Goal: Task Accomplishment & Management: Use online tool/utility

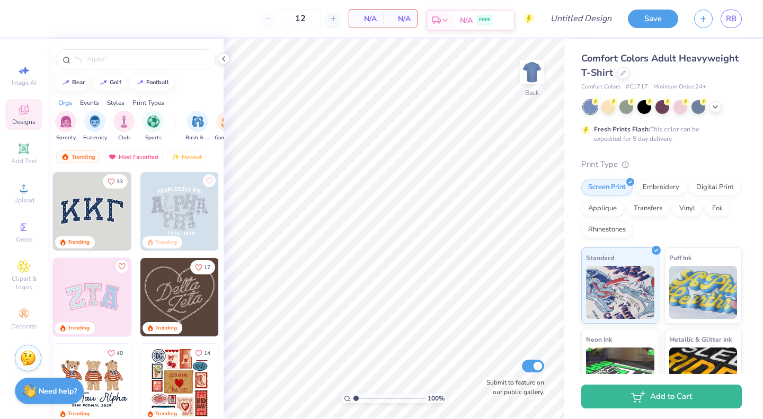
click at [489, 20] on span "FREE" at bounding box center [484, 19] width 11 height 7
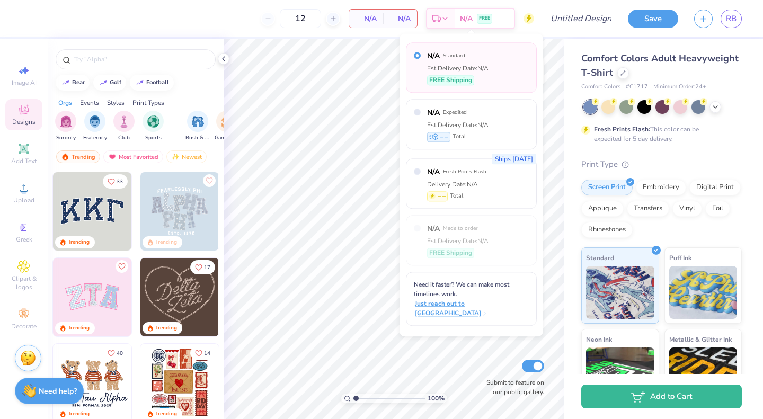
click at [500, 299] on span "Just reach out to [GEOGRAPHIC_DATA]" at bounding box center [472, 308] width 115 height 19
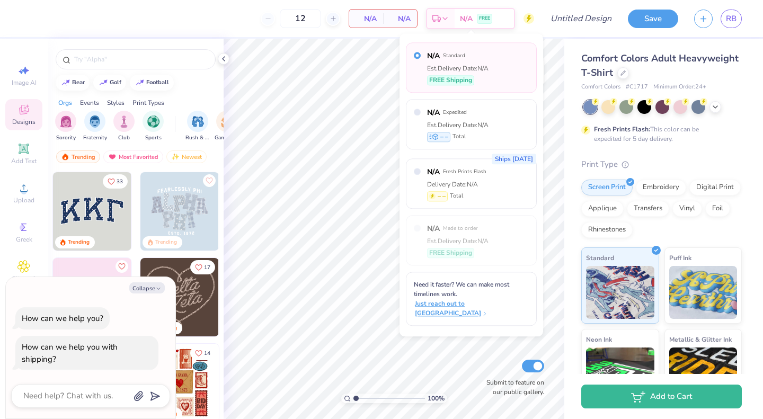
type textarea "x"
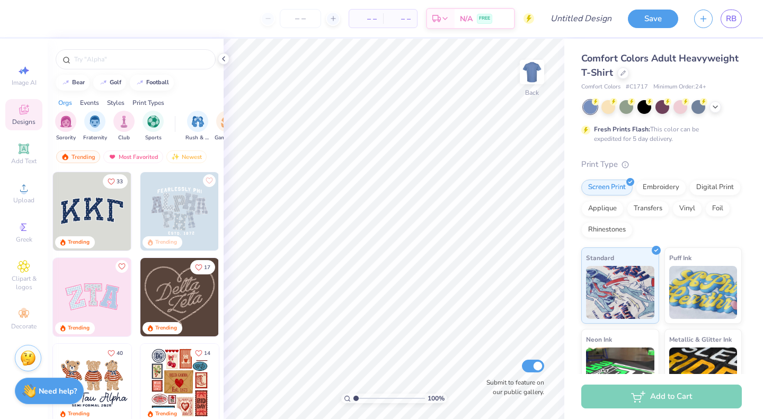
click at [167, 287] on img at bounding box center [179, 297] width 78 height 78
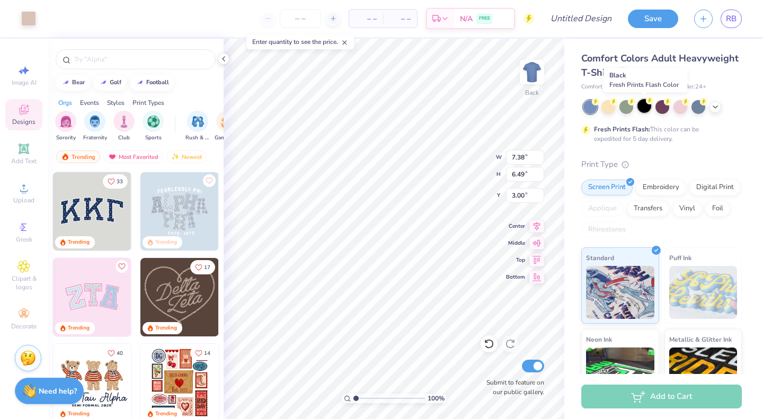
click at [644, 109] on div at bounding box center [644, 106] width 14 height 14
click at [333, 16] on line at bounding box center [333, 18] width 0 height 4
type input "12"
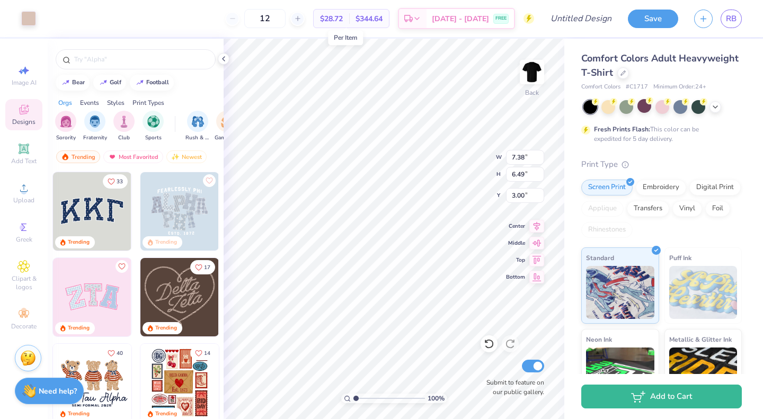
click at [343, 20] on span "$28.72" at bounding box center [331, 18] width 23 height 11
click at [457, 18] on span "Aug 22 - 25" at bounding box center [460, 20] width 57 height 11
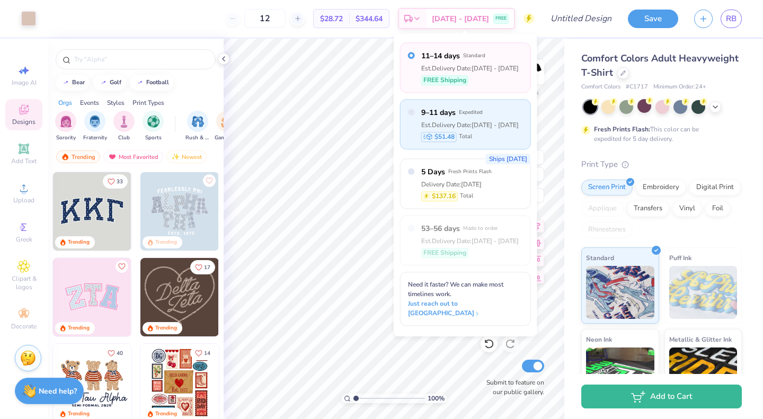
click at [470, 113] on span "Expedited" at bounding box center [471, 112] width 24 height 7
radio input "false"
radio input "true"
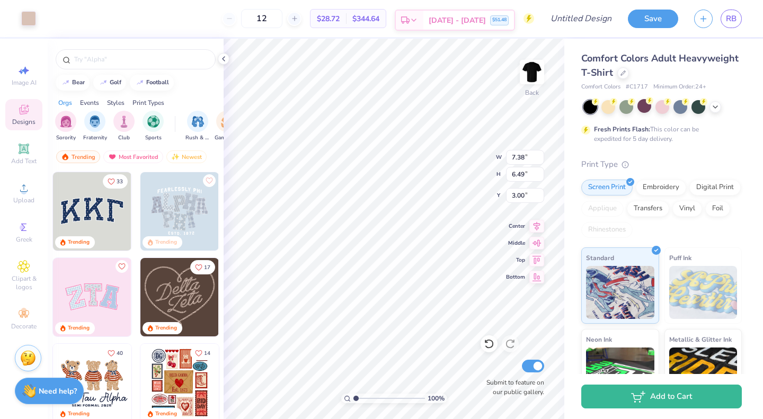
click at [459, 14] on div "Aug 20 - 22 $51.48" at bounding box center [468, 20] width 91 height 19
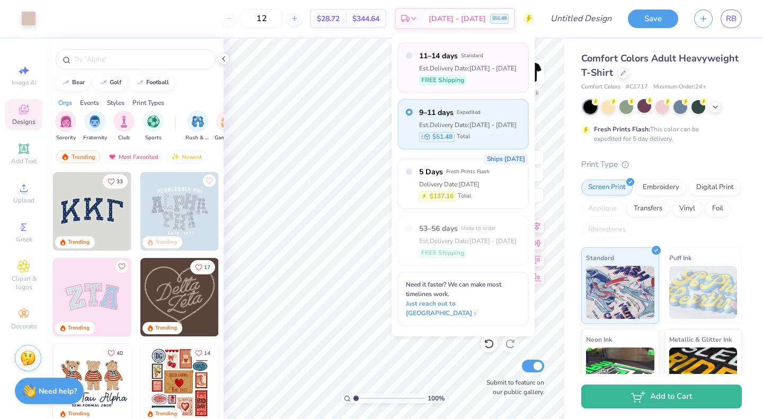
click at [452, 84] on span "FREE Shipping" at bounding box center [442, 80] width 43 height 10
radio input "true"
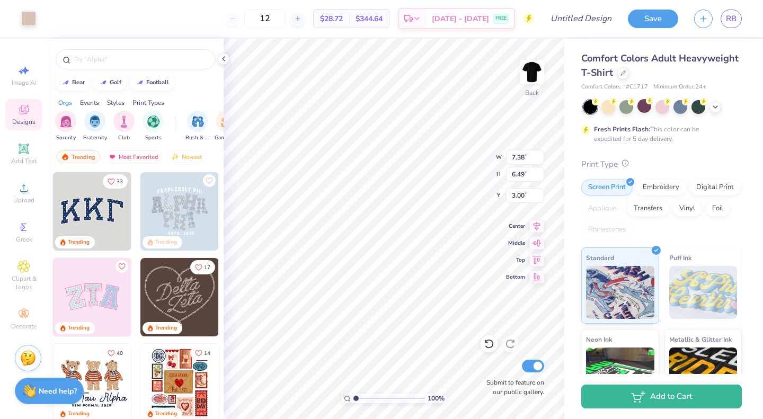
click at [625, 166] on icon at bounding box center [624, 162] width 7 height 7
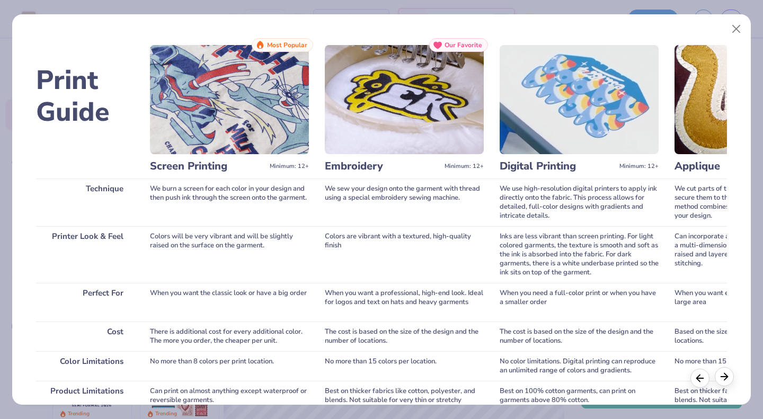
click at [728, 381] on icon at bounding box center [724, 377] width 12 height 12
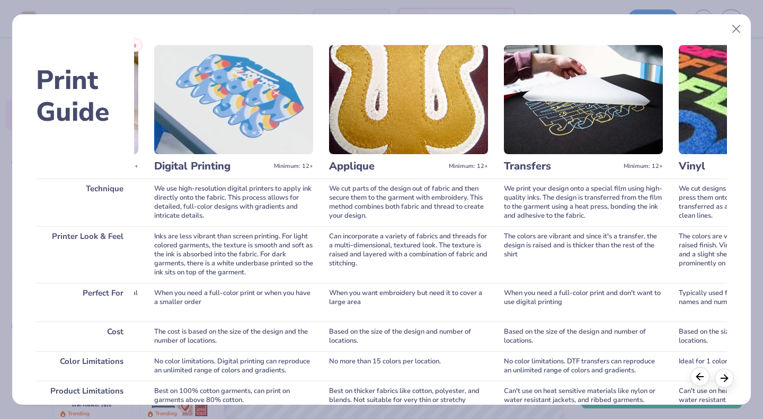
click at [698, 381] on icon at bounding box center [700, 377] width 12 height 12
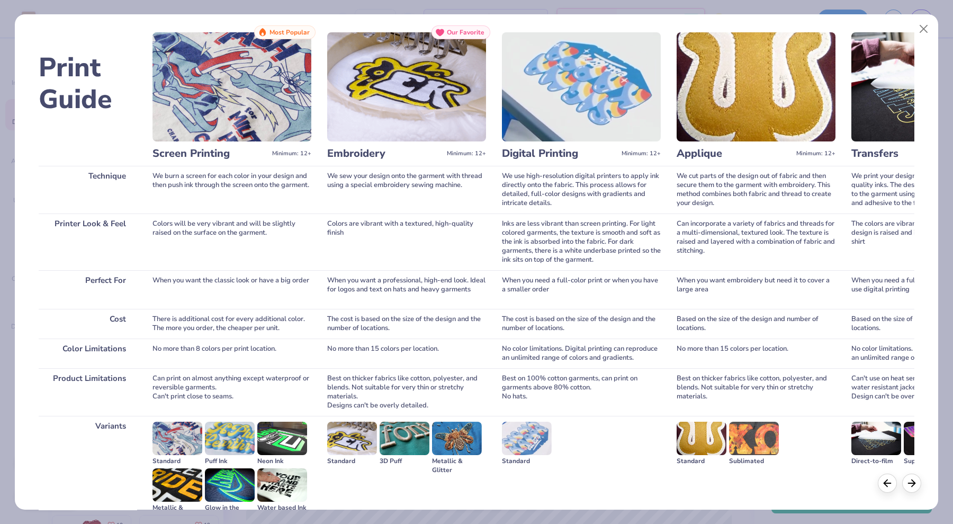
click at [620, 281] on div "When you need a full-color print or when you have a smaller order" at bounding box center [581, 289] width 159 height 39
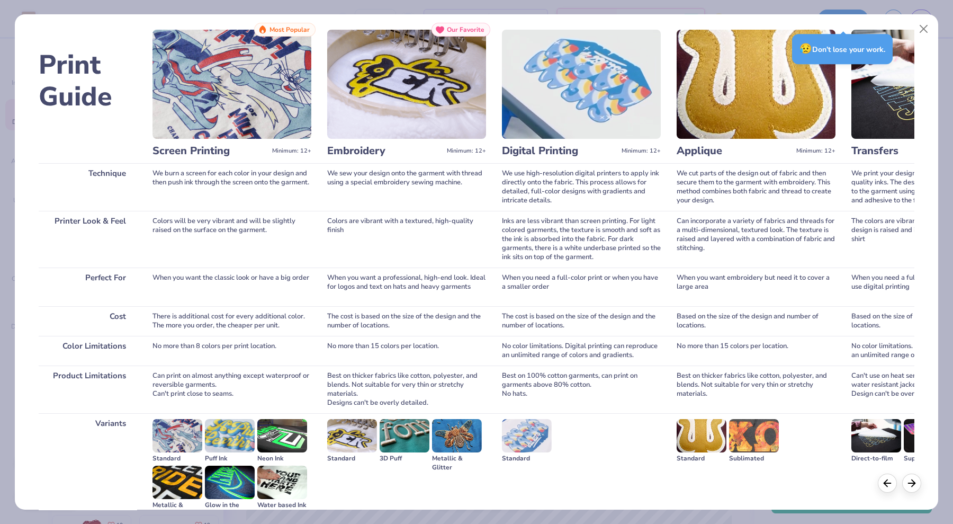
scroll to position [15, 0]
click at [762, 57] on div "😥 Don’t lose your work." at bounding box center [842, 49] width 101 height 30
click at [762, 418] on icon at bounding box center [912, 482] width 12 height 12
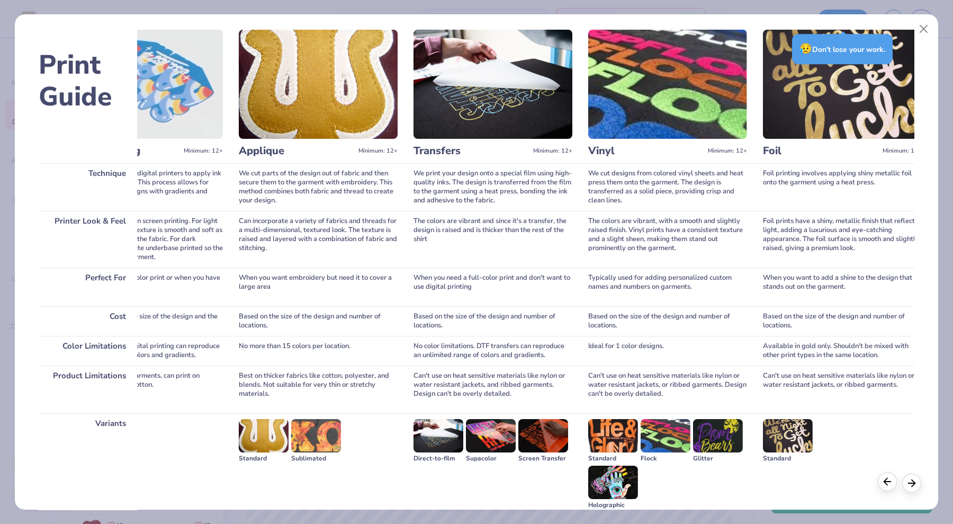
click at [762, 418] on icon at bounding box center [888, 482] width 12 height 12
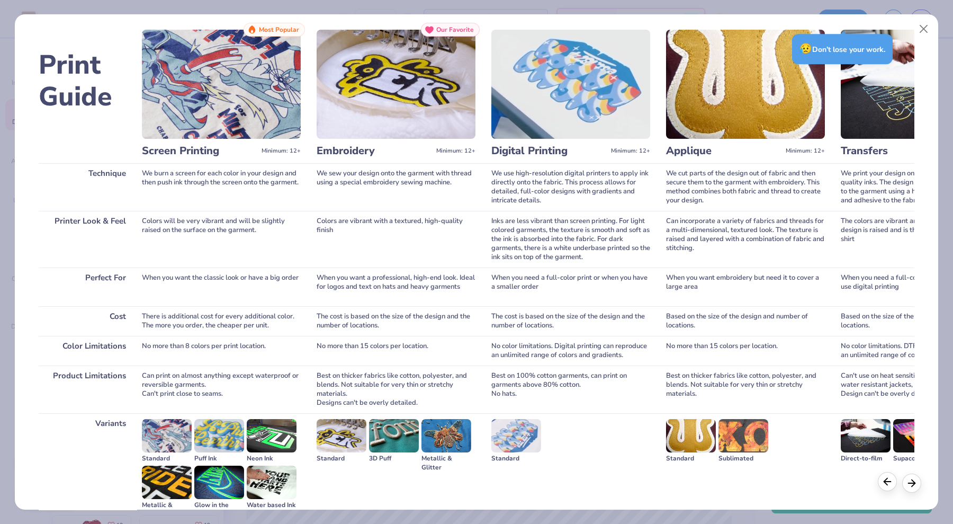
scroll to position [0, 0]
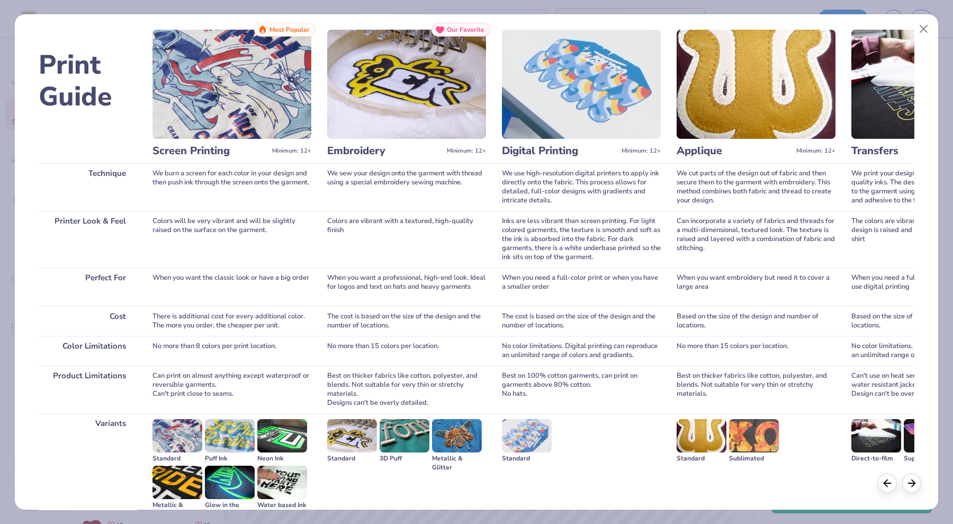
click at [236, 319] on div "There is additional cost for every additional color. The more you order, the ch…" at bounding box center [232, 321] width 159 height 30
click at [612, 408] on div "Best on 100% cotton garments, can print on garments above 80% cotton. No hats." at bounding box center [581, 389] width 159 height 48
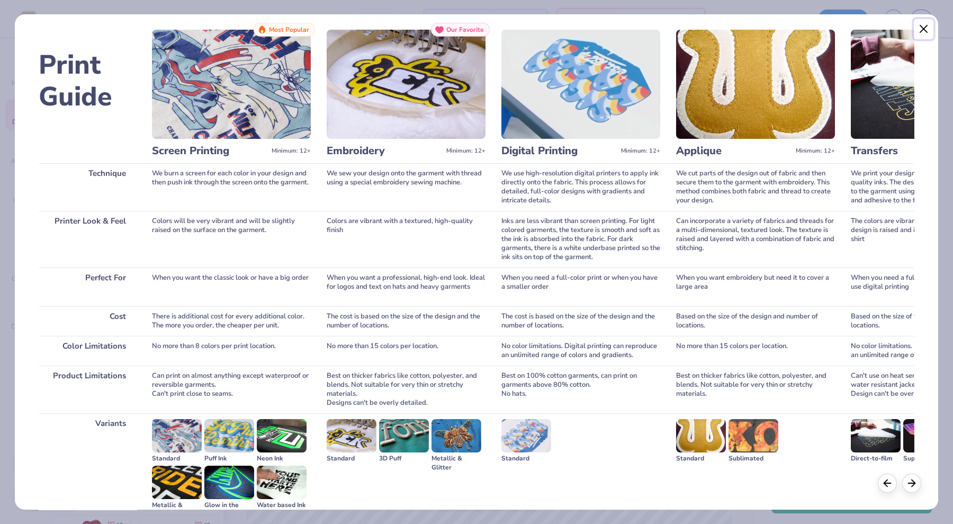
click at [762, 32] on button "Close" at bounding box center [924, 29] width 20 height 20
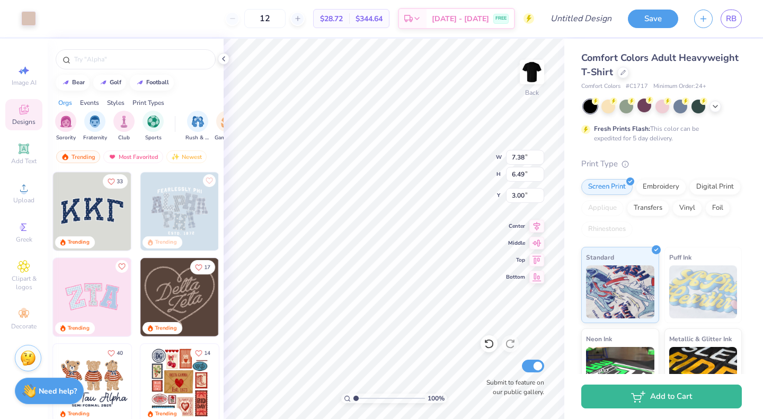
scroll to position [0, 0]
